Goal: Navigation & Orientation: Find specific page/section

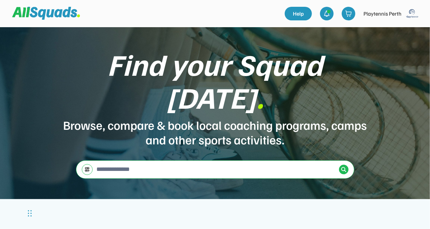
click at [412, 14] on img at bounding box center [413, 14] width 14 height 14
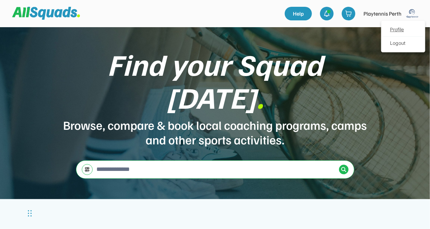
click at [400, 31] on link "Profile" at bounding box center [403, 30] width 40 height 14
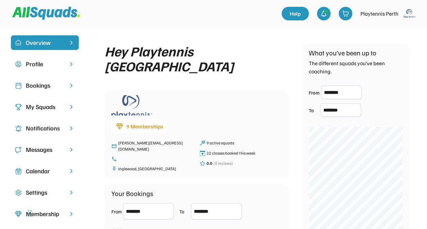
click at [47, 64] on div "Profile" at bounding box center [45, 63] width 38 height 9
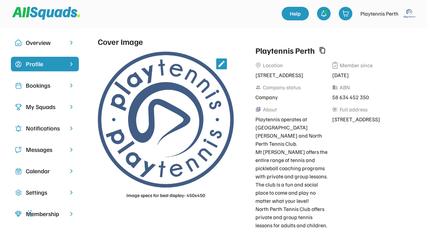
click at [44, 16] on img at bounding box center [46, 13] width 68 height 13
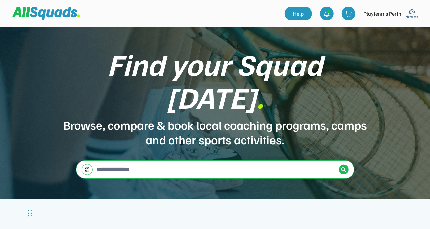
click at [411, 13] on img at bounding box center [413, 14] width 14 height 14
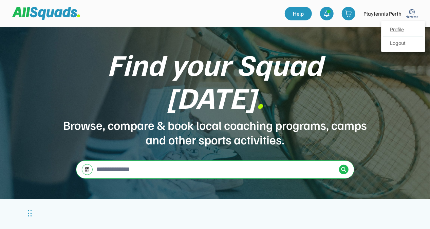
click at [393, 30] on link "Profile" at bounding box center [403, 30] width 40 height 14
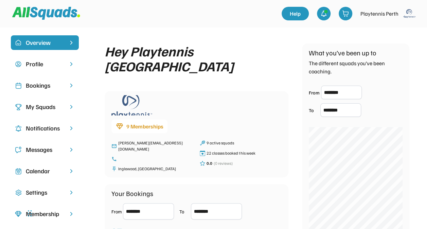
click at [48, 108] on div "My Squads" at bounding box center [45, 106] width 38 height 9
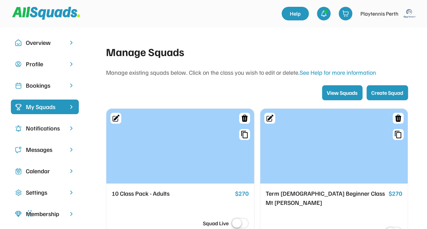
click at [45, 88] on div "Bookings" at bounding box center [45, 85] width 38 height 9
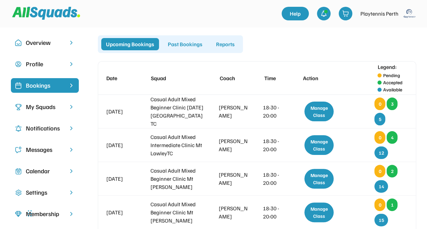
click at [48, 105] on div "My Squads" at bounding box center [45, 106] width 38 height 9
